Goal: Book appointment/travel/reservation

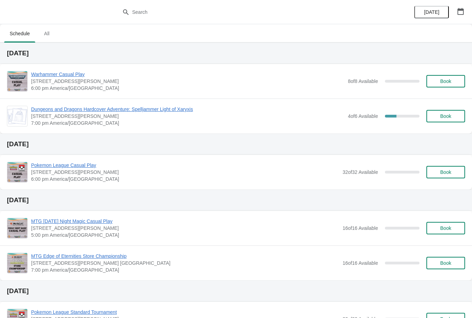
click at [449, 83] on span "Book" at bounding box center [445, 81] width 11 height 6
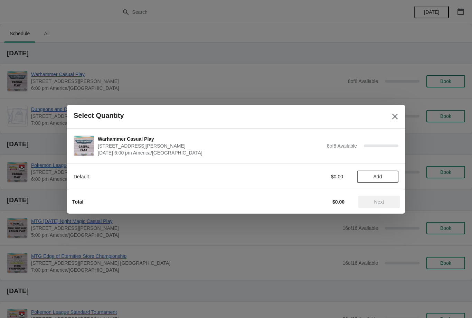
click at [385, 176] on span "Add" at bounding box center [377, 177] width 29 height 6
click at [387, 198] on button "Next" at bounding box center [378, 202] width 41 height 12
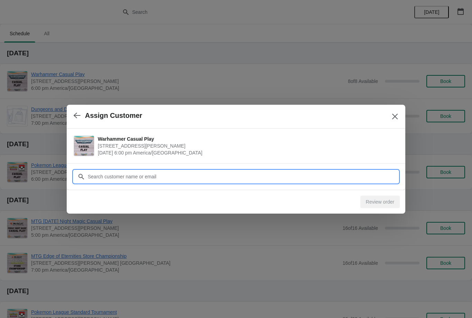
click at [297, 177] on input "Customer" at bounding box center [242, 176] width 311 height 12
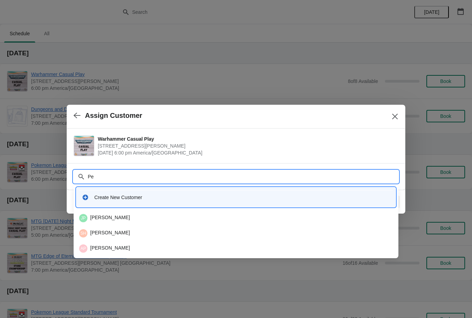
type input "P"
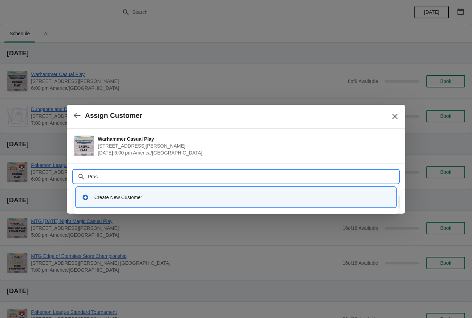
type input "Pra"
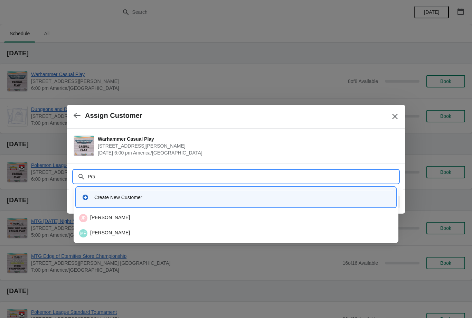
click at [213, 227] on div "MP [PERSON_NAME]" at bounding box center [235, 233] width 319 height 14
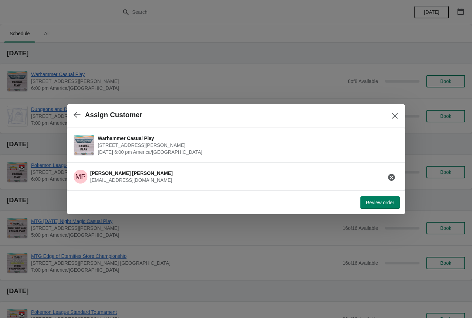
click at [76, 117] on icon "button" at bounding box center [77, 114] width 7 height 7
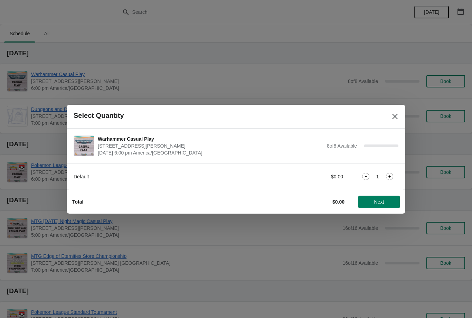
click at [382, 197] on button "Next" at bounding box center [378, 202] width 41 height 12
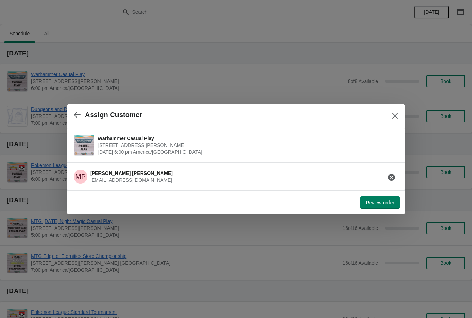
click at [354, 174] on div "MP [PERSON_NAME] [EMAIL_ADDRESS][DOMAIN_NAME]" at bounding box center [233, 173] width 330 height 19
click at [78, 109] on button "button" at bounding box center [77, 114] width 12 height 13
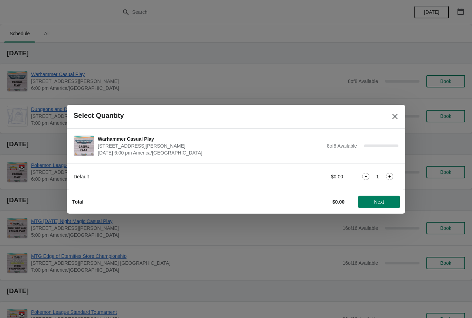
click at [388, 199] on span "Next" at bounding box center [379, 202] width 30 height 6
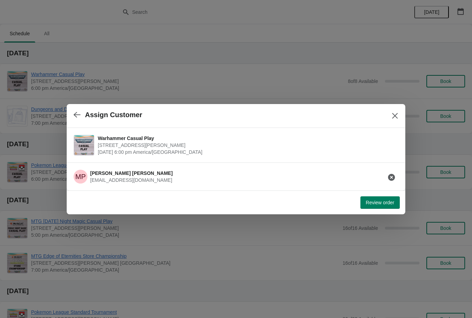
click at [364, 178] on div "MP [PERSON_NAME] [EMAIL_ADDRESS][DOMAIN_NAME]" at bounding box center [233, 173] width 330 height 19
click at [397, 172] on button "button" at bounding box center [391, 177] width 12 height 12
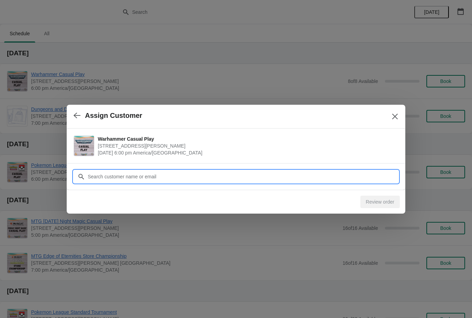
click at [372, 179] on input "Customer" at bounding box center [242, 176] width 311 height 12
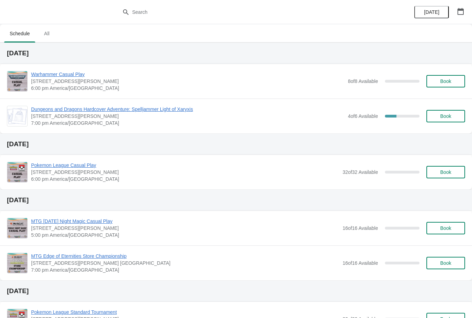
click at [456, 80] on span "Book" at bounding box center [446, 81] width 26 height 6
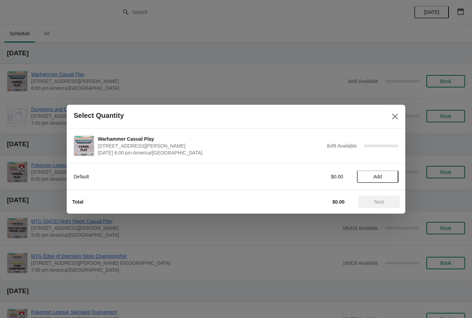
click at [390, 170] on button "Add" at bounding box center [377, 176] width 41 height 12
click at [387, 203] on span "Next" at bounding box center [379, 202] width 30 height 6
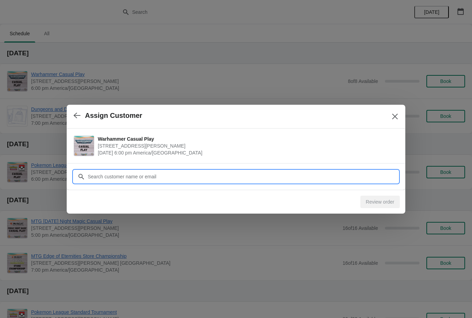
click at [377, 171] on input "Customer" at bounding box center [242, 176] width 311 height 12
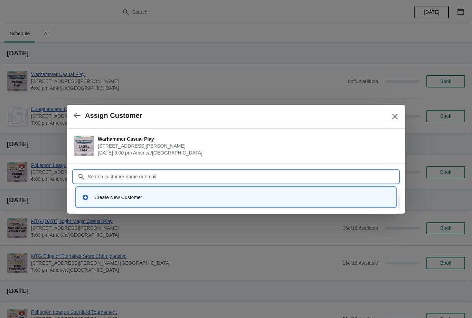
type input "P"
click at [315, 202] on div "Create New Customer" at bounding box center [236, 197] width 314 height 14
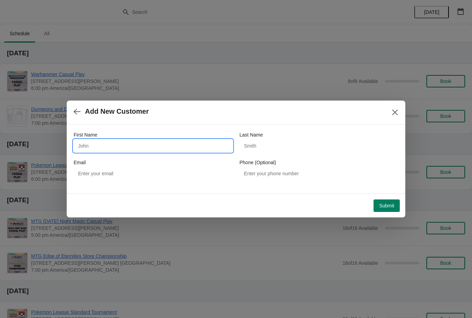
click at [187, 149] on input "First Name" at bounding box center [153, 146] width 159 height 12
click at [300, 150] on input "Last Name" at bounding box center [318, 146] width 159 height 12
click at [206, 145] on input "Daniel prado" at bounding box center [153, 146] width 159 height 12
type input "Daniel"
click at [315, 151] on input "Last Name" at bounding box center [318, 146] width 159 height 12
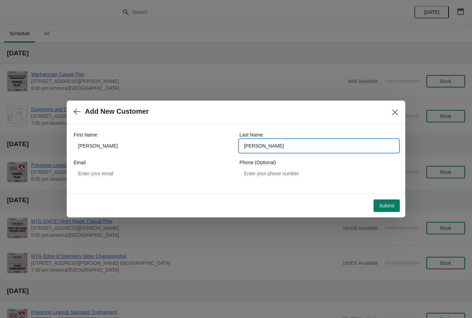
type input "[PERSON_NAME]"
click at [389, 210] on button "Submit" at bounding box center [386, 205] width 26 height 12
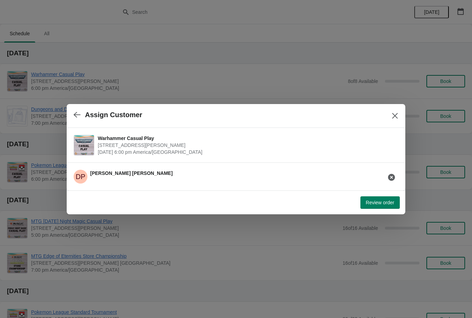
click at [386, 201] on span "Review order" at bounding box center [380, 203] width 28 height 6
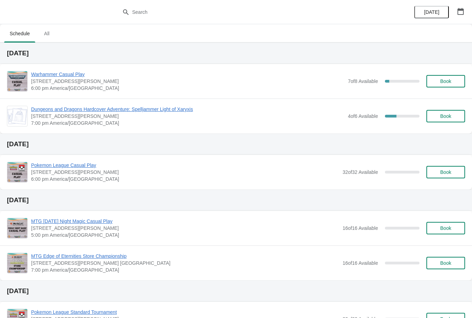
click at [463, 75] on button "Book" at bounding box center [445, 81] width 39 height 12
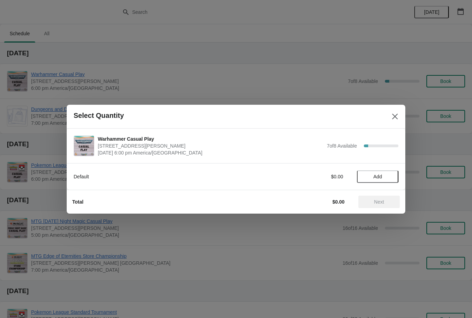
click at [390, 168] on div "Default $0.00 Add" at bounding box center [236, 172] width 325 height 19
click at [388, 174] on span "Add" at bounding box center [377, 177] width 29 height 6
click at [386, 203] on span "Next" at bounding box center [379, 202] width 30 height 6
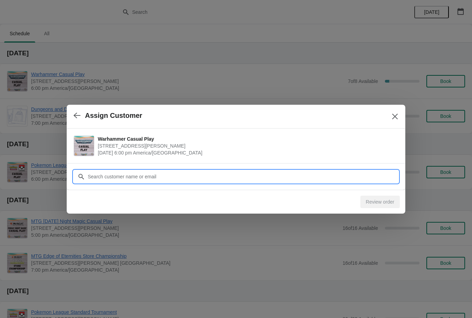
click at [245, 180] on input "Customer" at bounding box center [242, 176] width 311 height 12
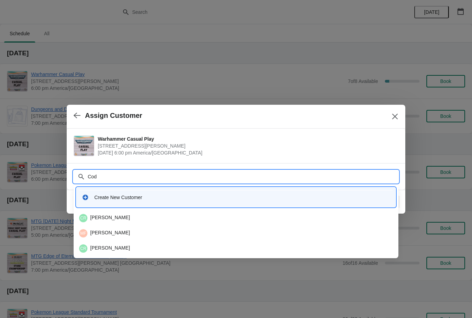
type input "Cody"
